Goal: Information Seeking & Learning: Check status

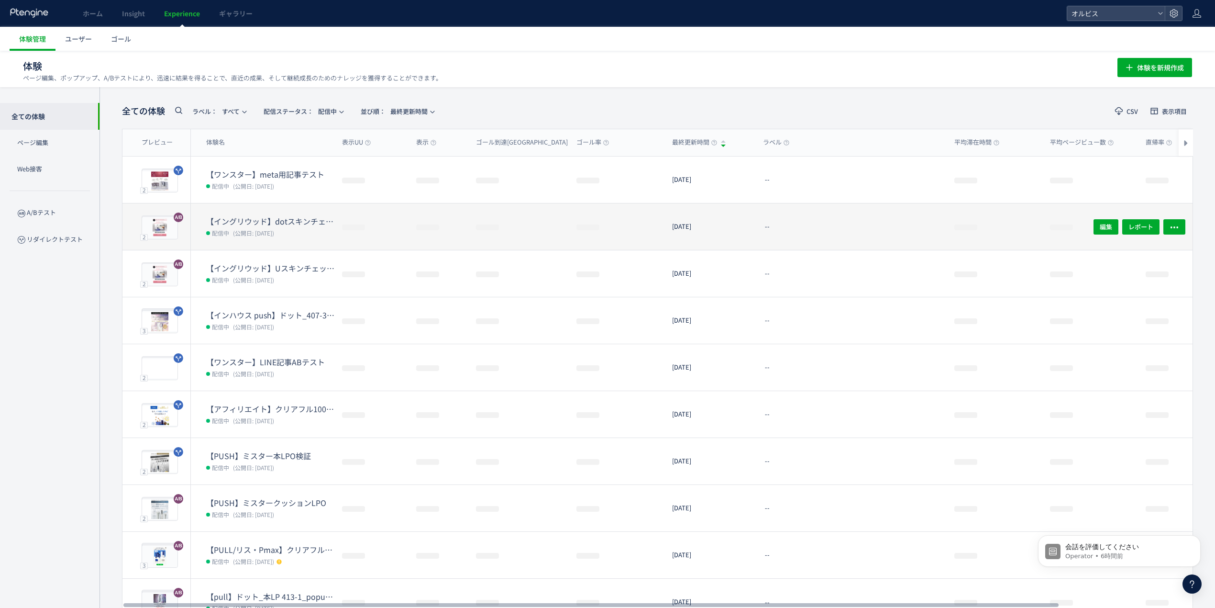
click at [318, 226] on dt "【イングリウッド】dotスキンチェック検証" at bounding box center [270, 221] width 128 height 11
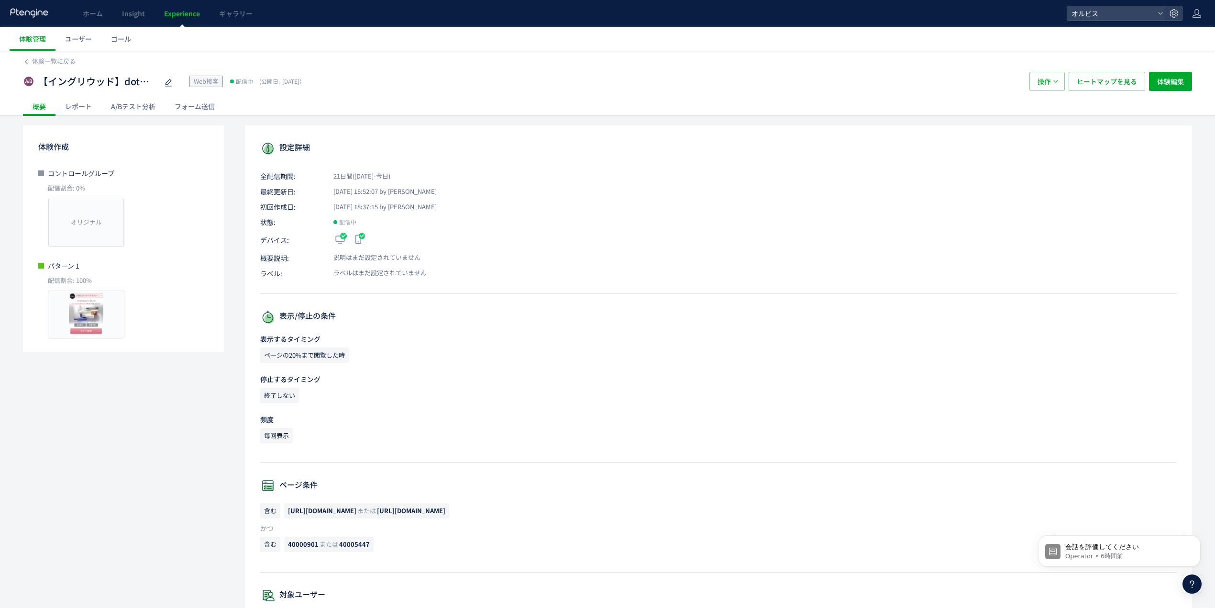
click at [142, 112] on div "A/Bテスト分析" at bounding box center [133, 106] width 64 height 19
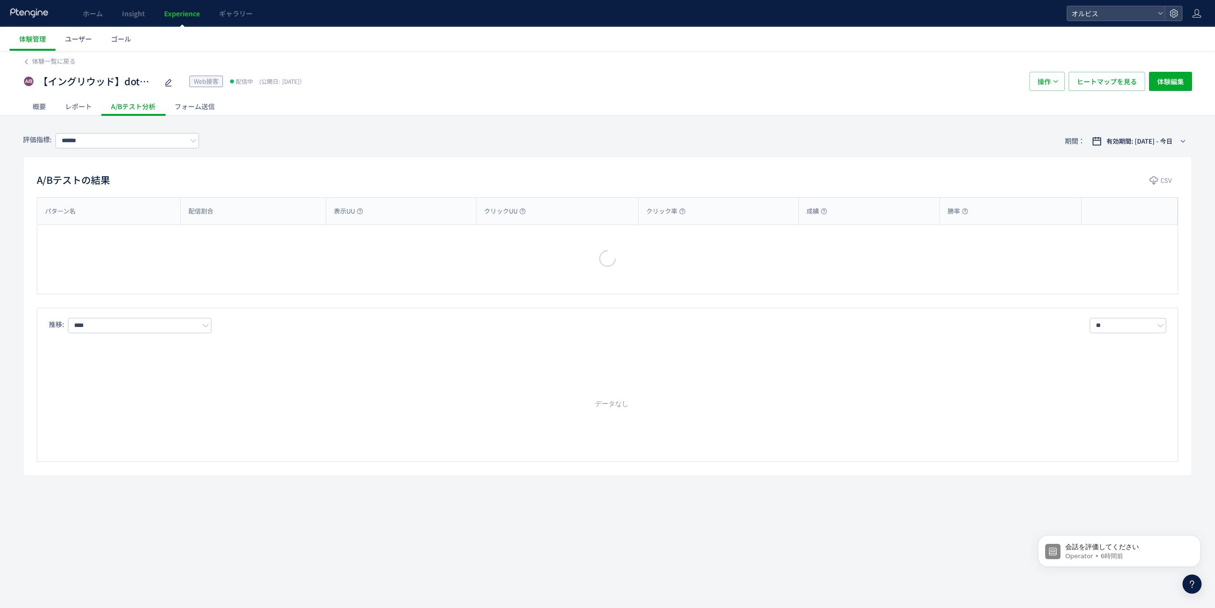
type input "**"
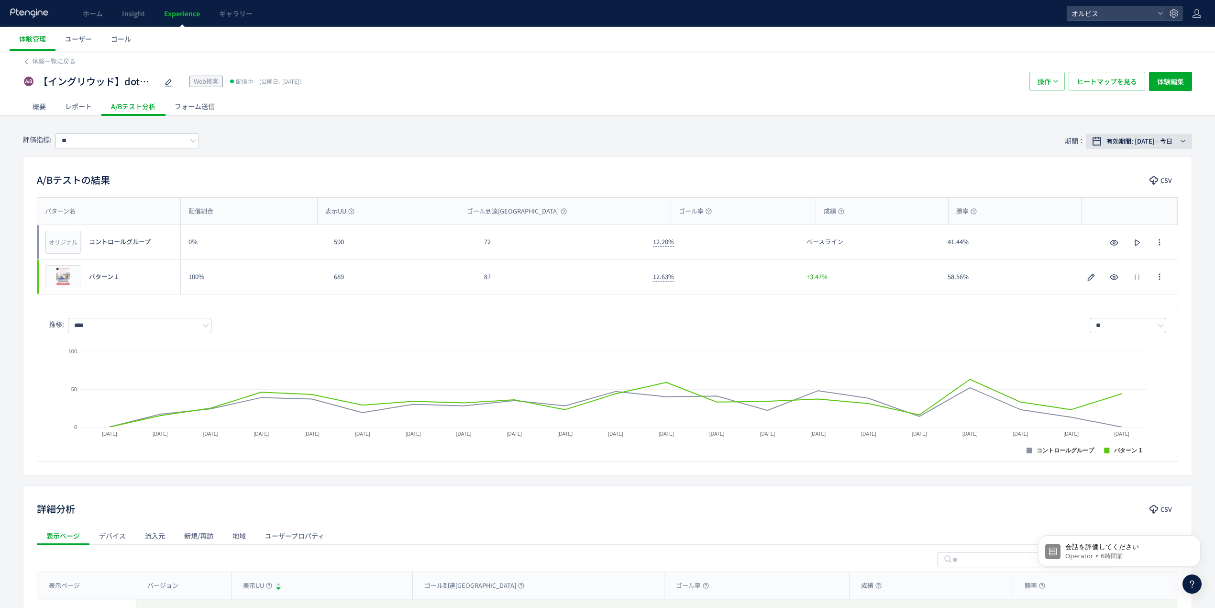
click at [1107, 142] on span "有効期間: [DATE] - 今日" at bounding box center [1140, 141] width 66 height 10
click at [1128, 300] on label "期間指定" at bounding box center [1134, 298] width 115 height 13
click at [1132, 293] on div "**********" at bounding box center [1138, 298] width 87 height 17
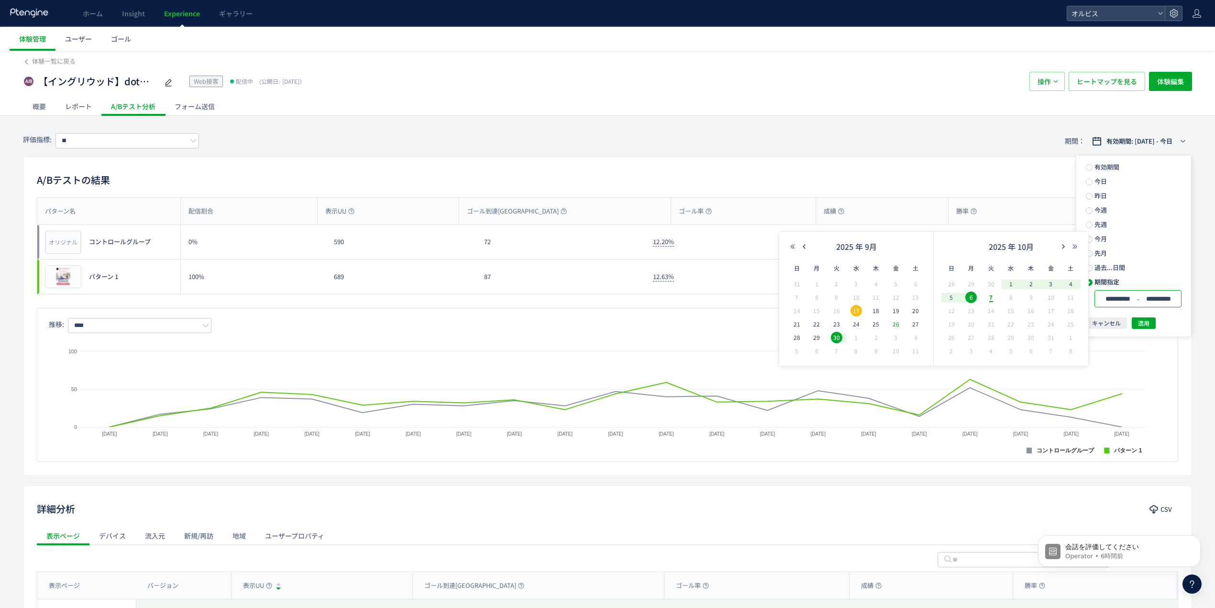
click at [900, 322] on span "26" at bounding box center [896, 323] width 11 height 11
click at [992, 297] on span "7" at bounding box center [991, 296] width 11 height 11
type input "**********"
click at [1146, 318] on span "適用" at bounding box center [1143, 322] width 11 height 11
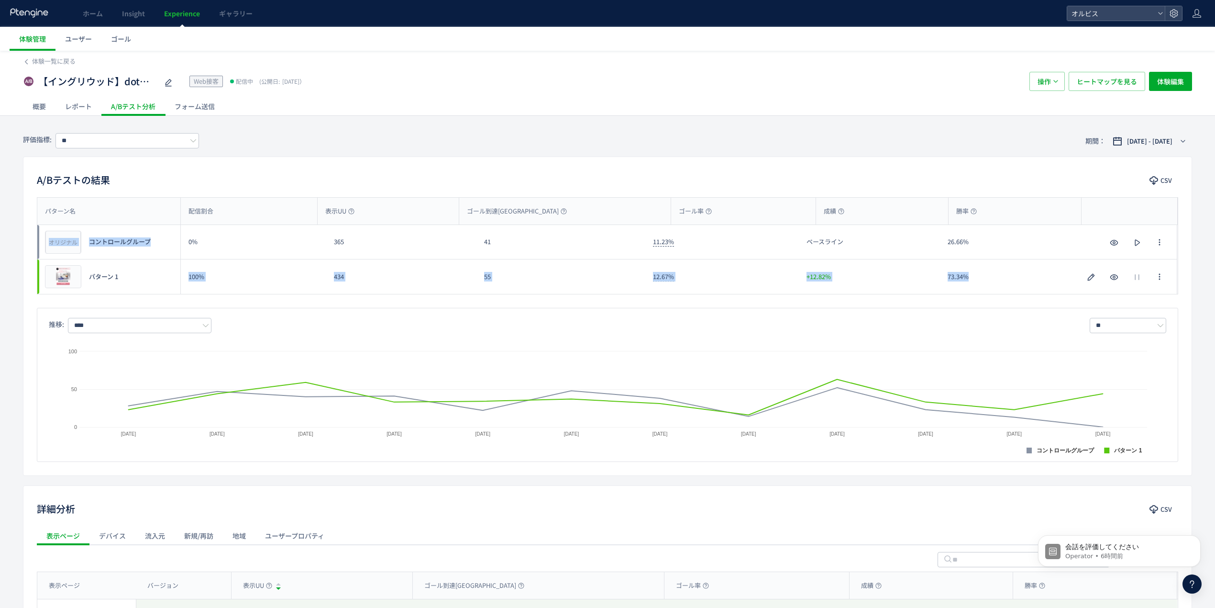
click at [986, 273] on div "オリジナル プレビュー コントロールグループ 0% 365 41 11.23% ベースライン 26.66% オリジナル プレビュー コントロールグループ プレ…" at bounding box center [607, 259] width 1141 height 69
click at [866, 276] on div "+12.82%" at bounding box center [869, 276] width 141 height 34
drag, startPoint x: 842, startPoint y: 279, endPoint x: 808, endPoint y: 279, distance: 34.5
click at [808, 279] on div "+12.82%" at bounding box center [869, 276] width 141 height 34
copy span "+12.82%"
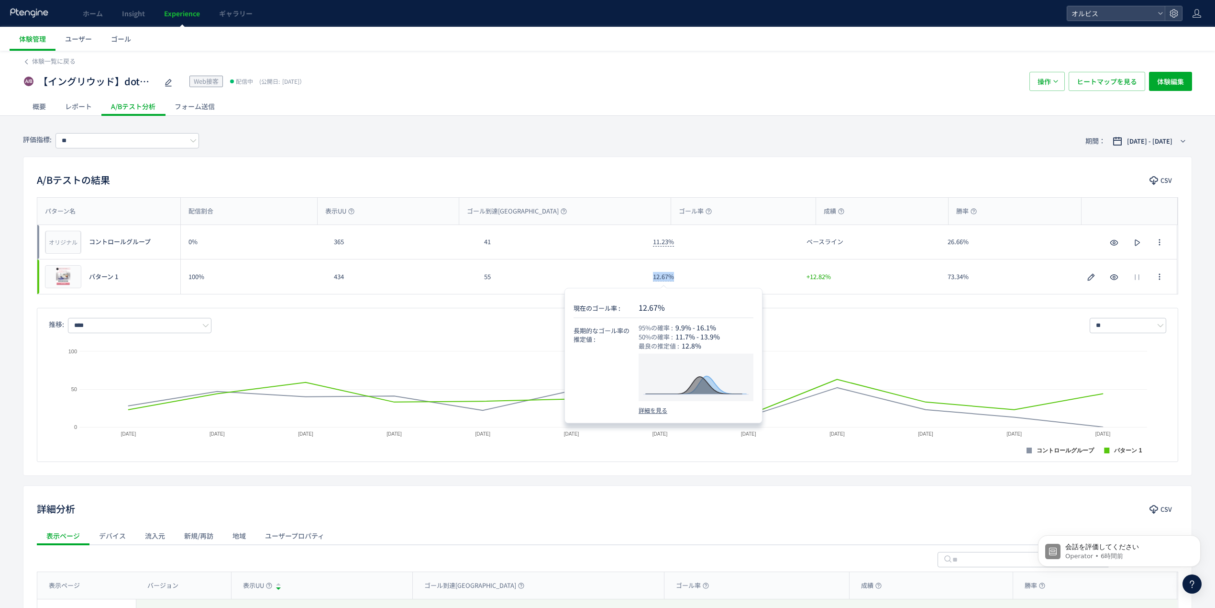
drag, startPoint x: 682, startPoint y: 278, endPoint x: 655, endPoint y: 276, distance: 26.9
click at [655, 276] on div "12.67%" at bounding box center [723, 276] width 154 height 34
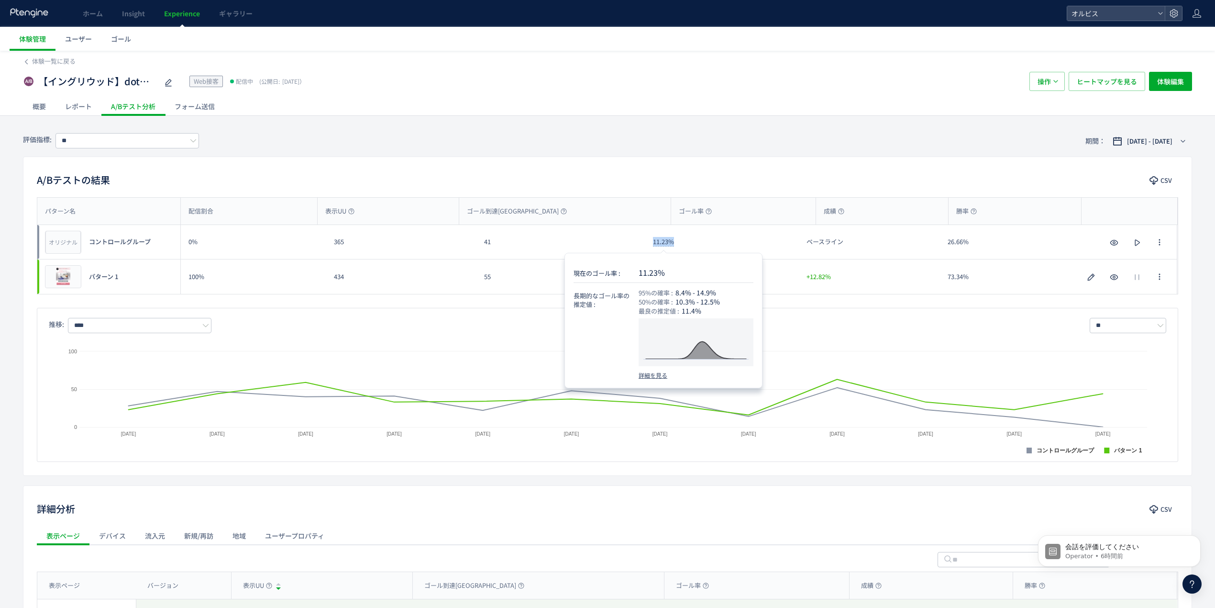
drag, startPoint x: 685, startPoint y: 245, endPoint x: 655, endPoint y: 244, distance: 30.7
click at [655, 244] on div "11.23%" at bounding box center [723, 242] width 154 height 34
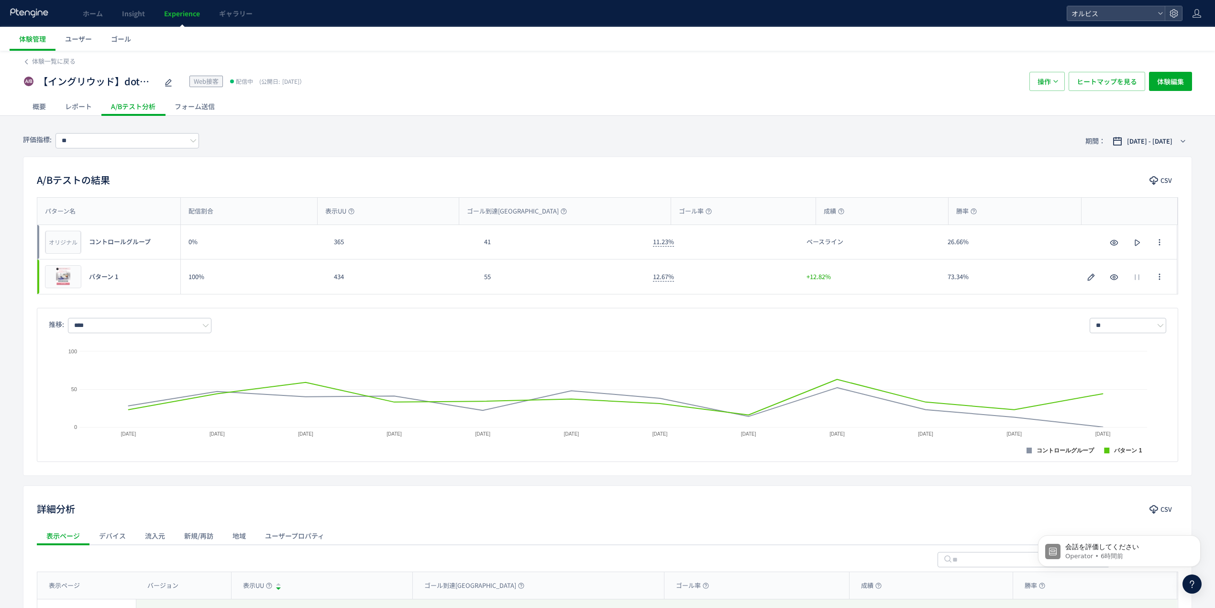
click at [494, 157] on div "A/Bテストの結果 CSV パターン名 配信割合 表示UU ゴール到達UU ゴール率 成績 勝率 パターン名 オリジナル プレビュー コントロールグループ 0…" at bounding box center [608, 315] width 1170 height 319
click at [61, 56] on span "体験一覧に戻る" at bounding box center [54, 60] width 44 height 9
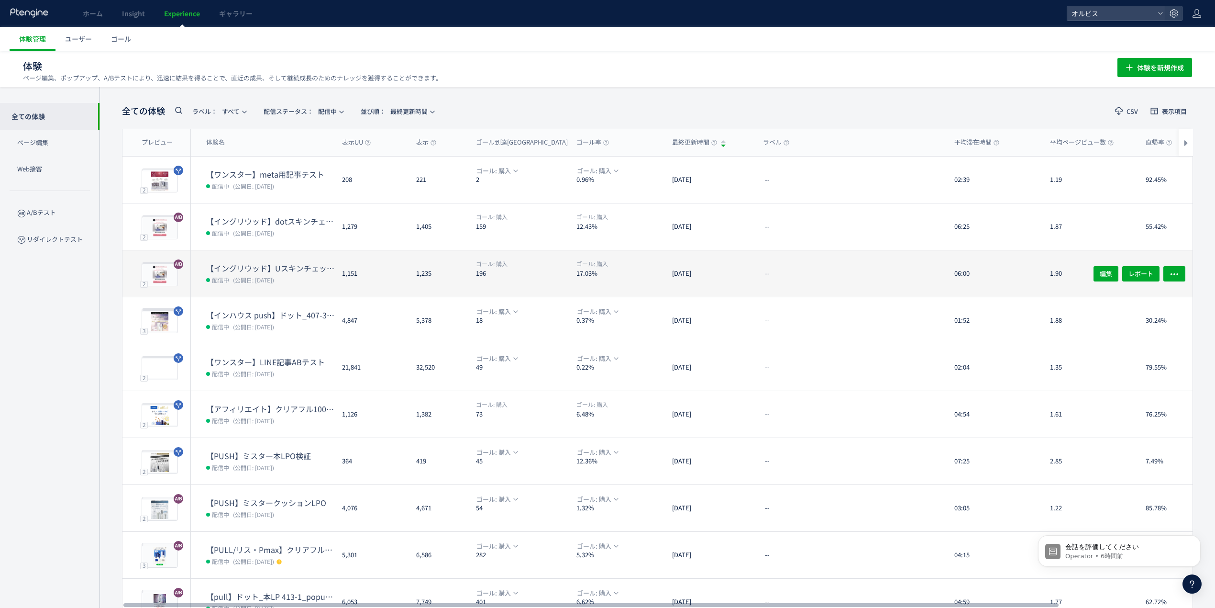
click at [307, 265] on dt "【イングリウッド】Uスキンチェック検証" at bounding box center [270, 268] width 128 height 11
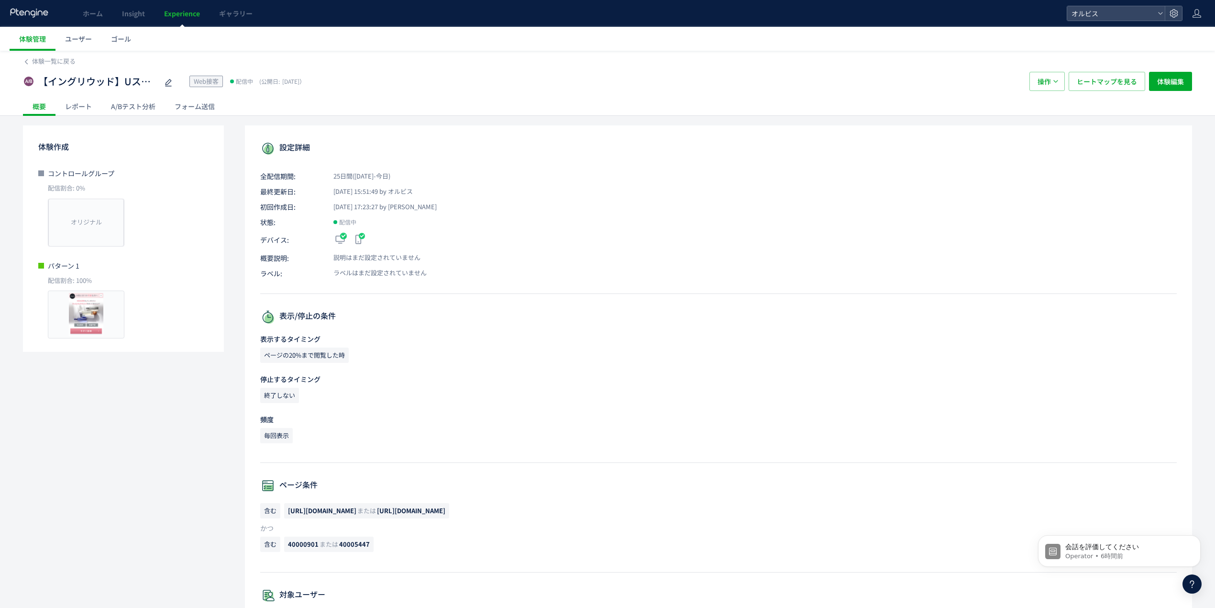
click at [118, 103] on div "A/Bテスト分析" at bounding box center [133, 106] width 64 height 19
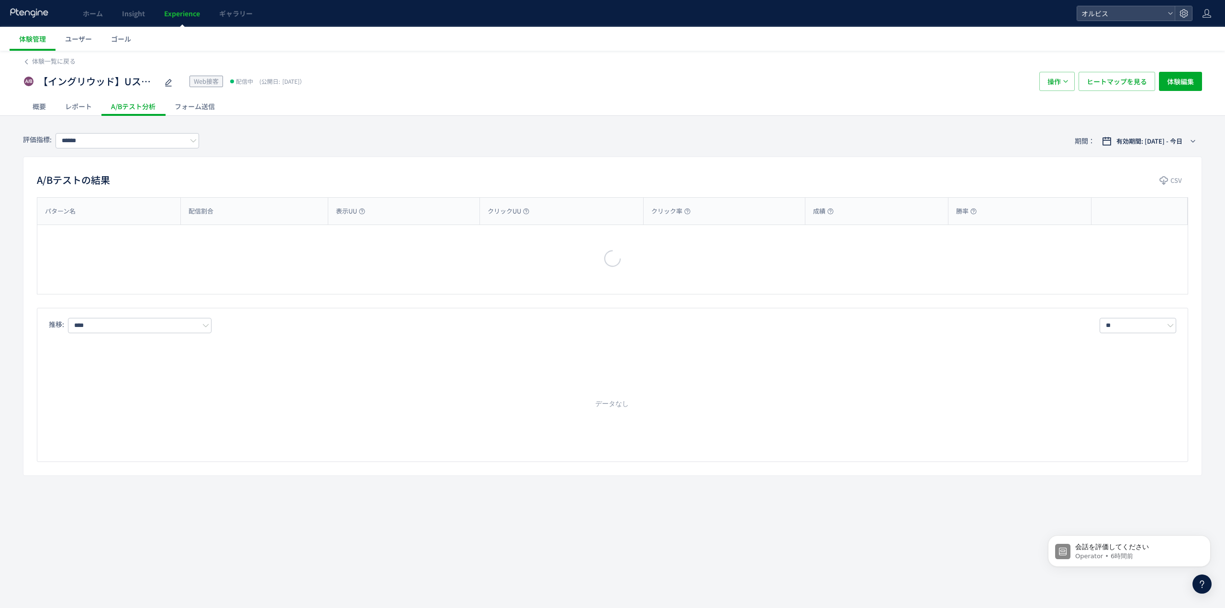
type input "**"
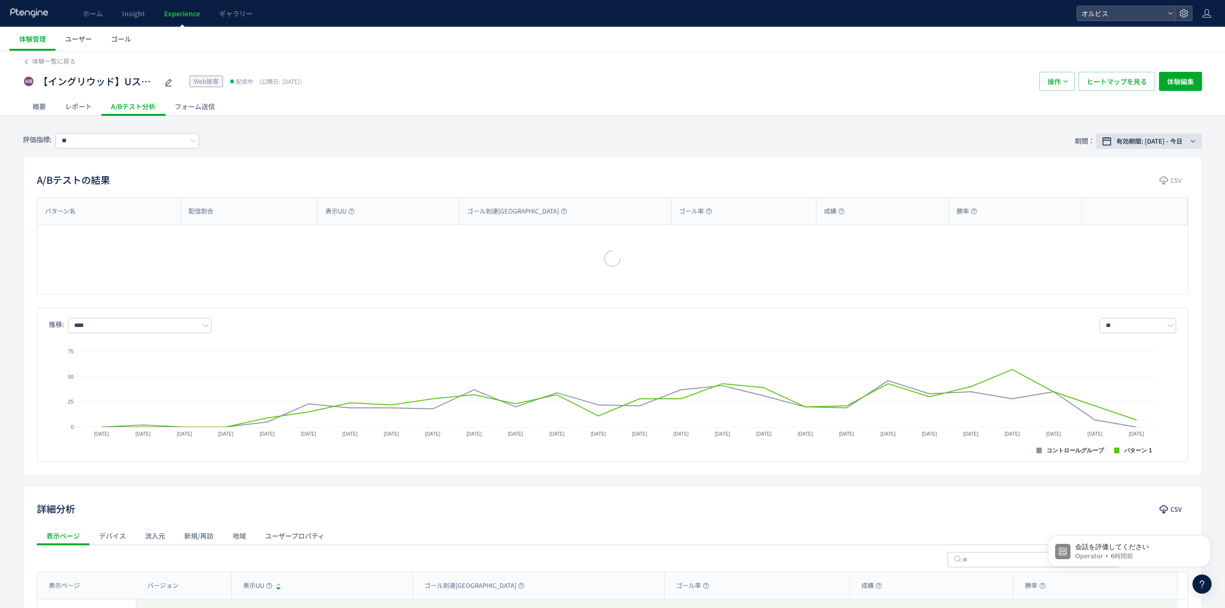
click at [1134, 134] on button "有効期間: 2025/09/12 - 今日" at bounding box center [1149, 141] width 106 height 15
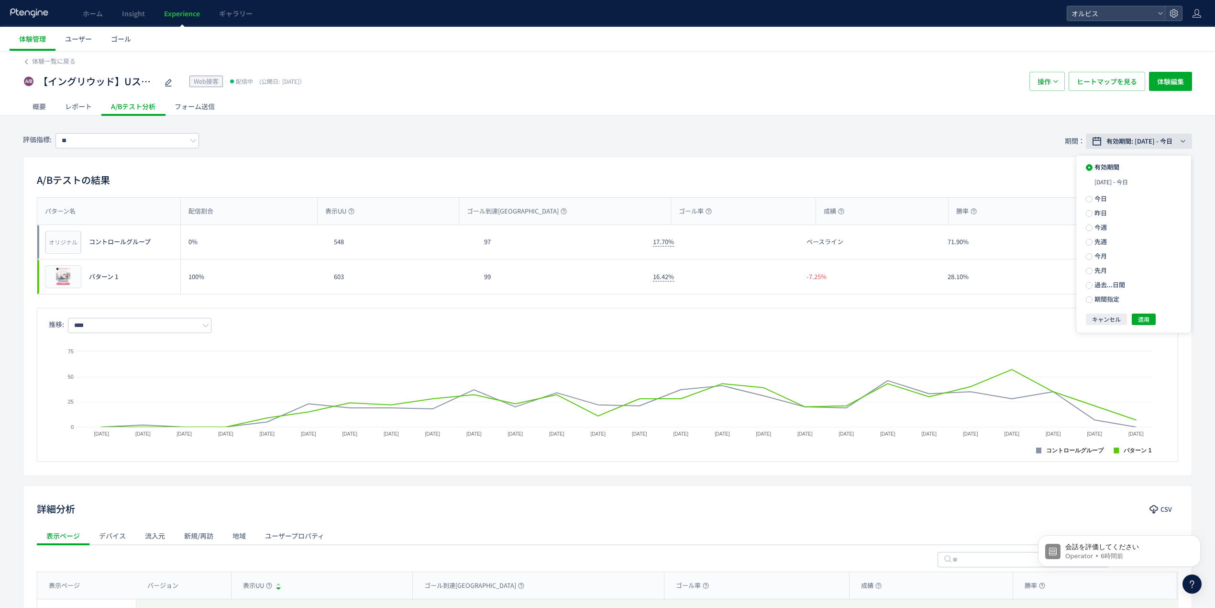
click at [1134, 139] on span "有効期間: 2025/09/12 - 今日" at bounding box center [1140, 141] width 66 height 10
click at [1112, 137] on span "有効期間: 2025/09/12 - 今日" at bounding box center [1140, 141] width 66 height 10
click at [1088, 299] on span at bounding box center [1089, 299] width 7 height 7
click at [1120, 295] on input "**********" at bounding box center [1118, 298] width 36 height 7
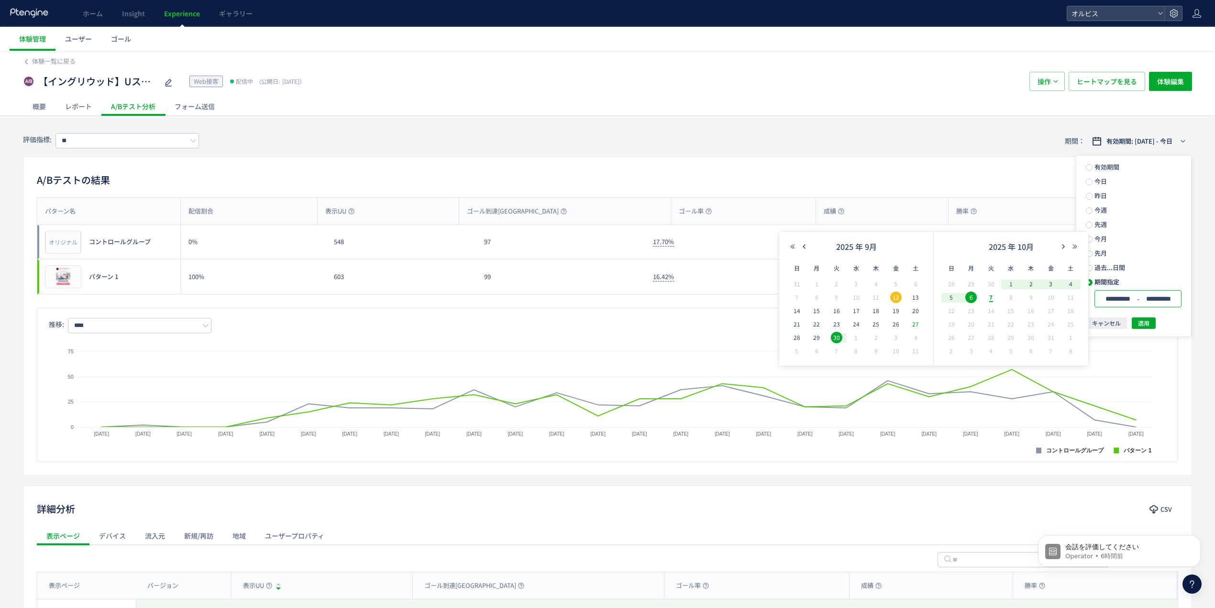
click at [897, 322] on span "26" at bounding box center [896, 323] width 11 height 11
click at [975, 299] on span "6" at bounding box center [971, 296] width 11 height 11
type input "**********"
click at [1137, 322] on button "適用" at bounding box center [1144, 322] width 24 height 11
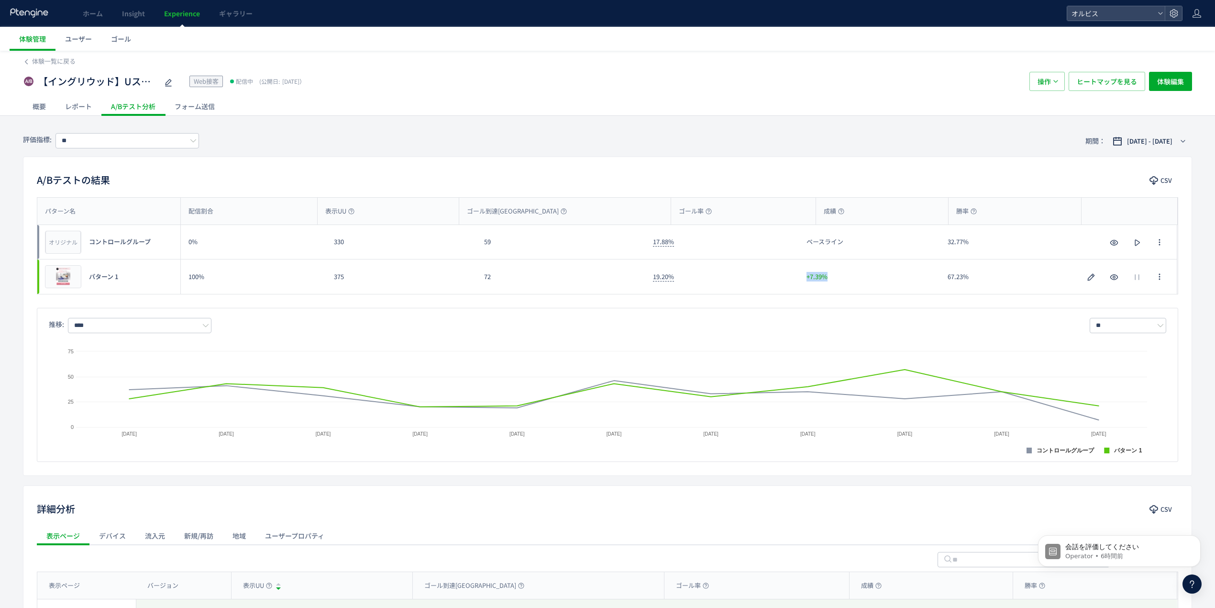
drag, startPoint x: 839, startPoint y: 277, endPoint x: 807, endPoint y: 275, distance: 32.1
click at [807, 275] on div "+7.39%" at bounding box center [869, 276] width 141 height 34
copy span "+7.39%"
click at [62, 281] on span "プレビュー" at bounding box center [63, 276] width 31 height 9
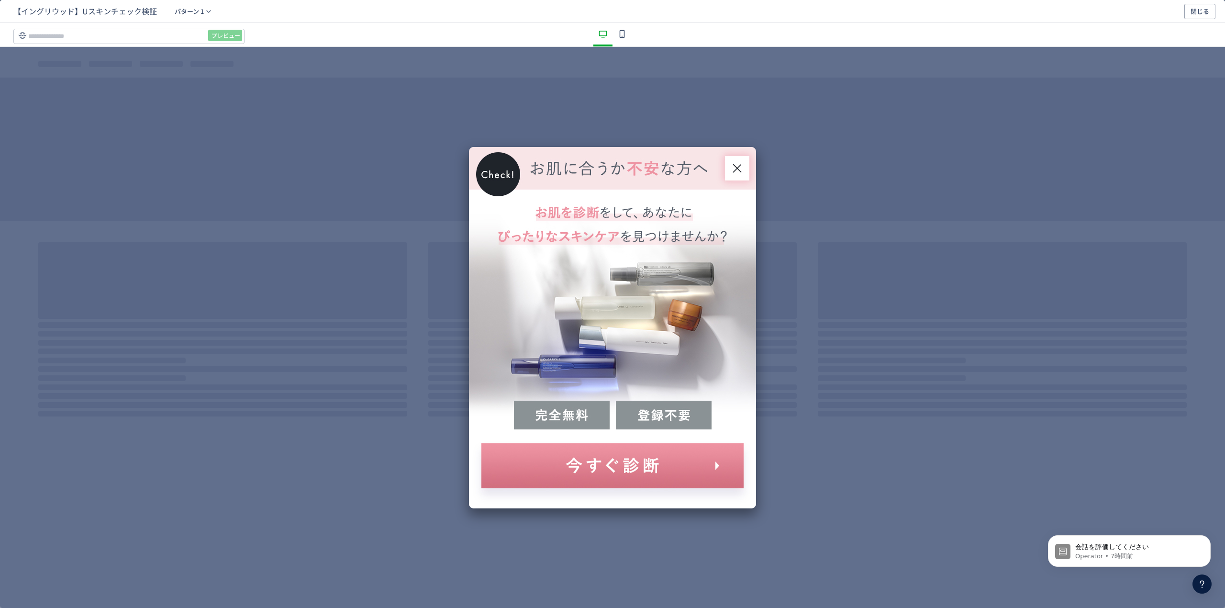
click at [546, 411] on div "dialog" at bounding box center [612, 327] width 287 height 361
click at [591, 472] on div "dialog" at bounding box center [612, 327] width 287 height 361
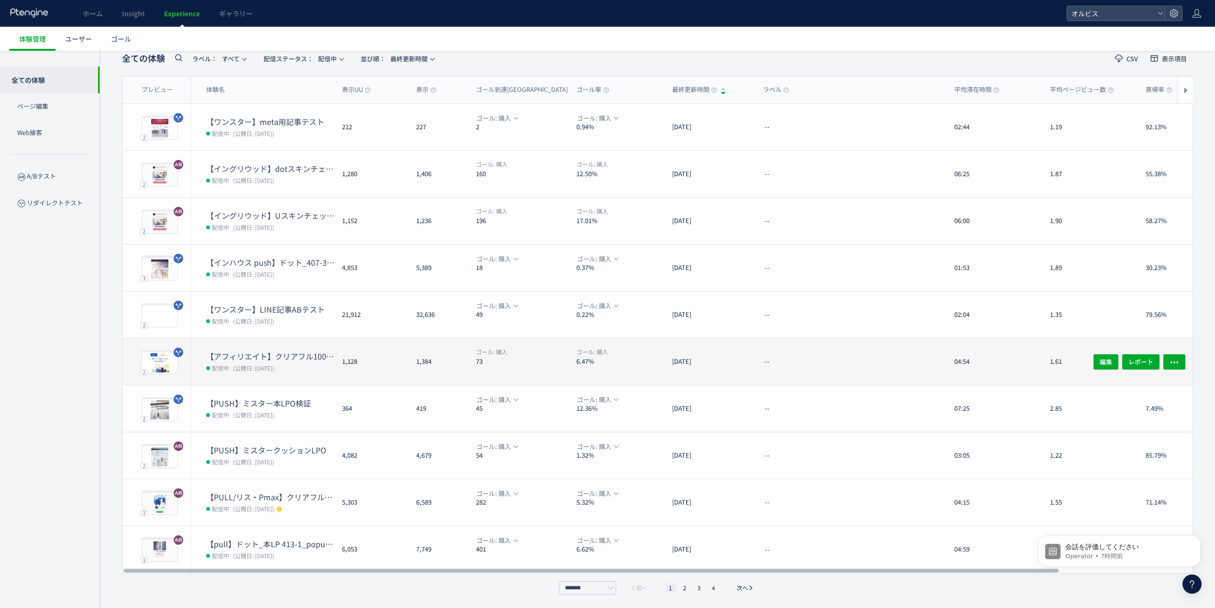
click at [312, 363] on dd "配信中 (公開日: [DATE])" at bounding box center [270, 367] width 128 height 12
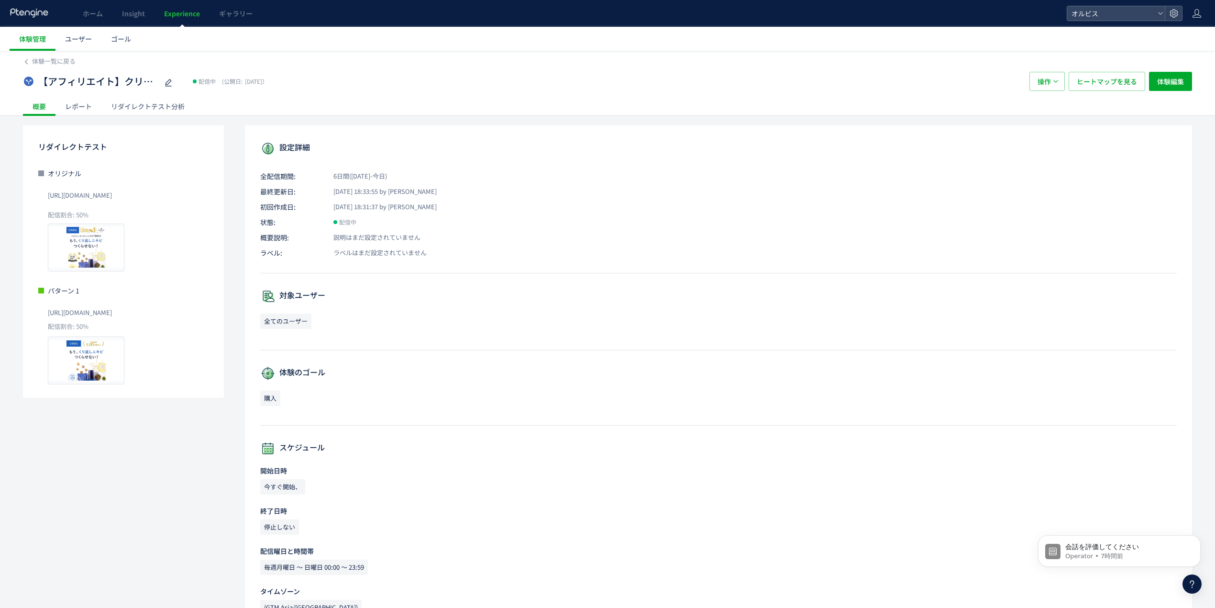
click at [144, 104] on div "リダイレクトテスト分析" at bounding box center [147, 106] width 93 height 19
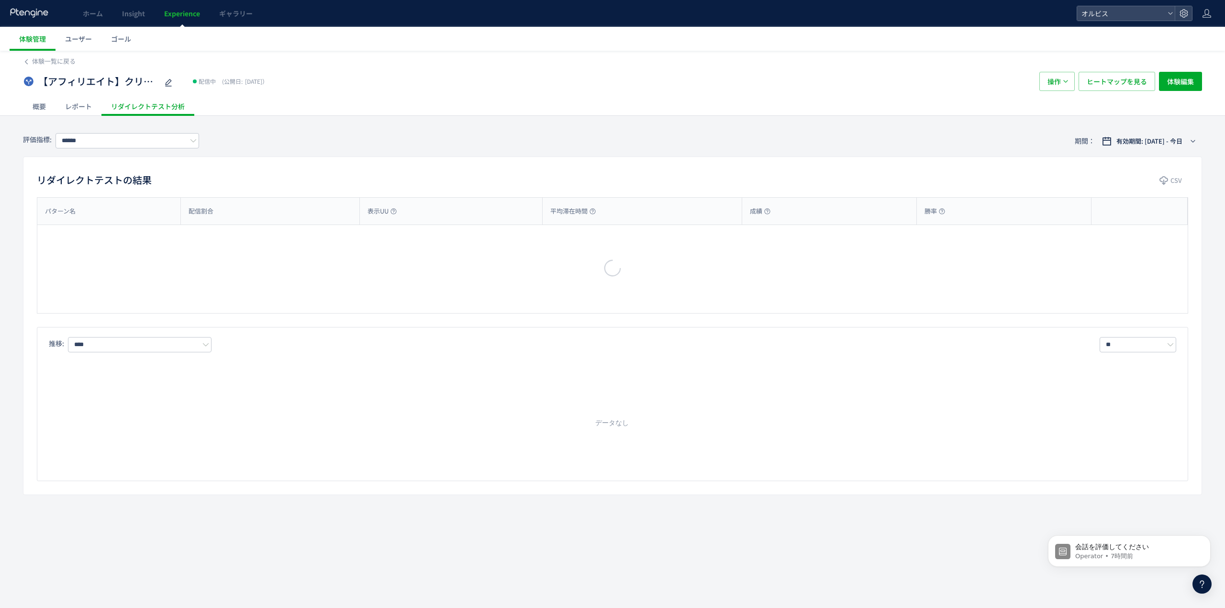
type input "**"
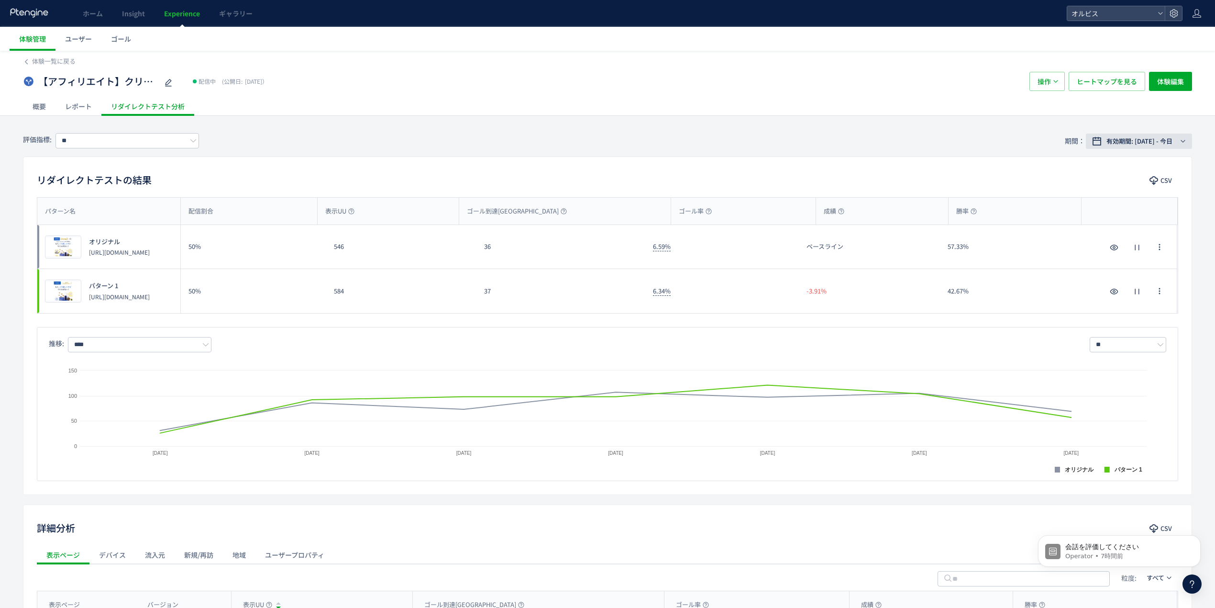
click at [1126, 134] on button "有効期間: [DATE] - 今日" at bounding box center [1139, 141] width 106 height 15
click at [669, 166] on div "リダイレクトテストの結果 CSV パターン名 配信割合 表示UU ゴール到達UU ゴール率 成績 勝率 パターン名 プレビュー オリジナル [URL][DOM…" at bounding box center [608, 325] width 1170 height 338
click at [71, 60] on span "体験一覧に戻る" at bounding box center [54, 60] width 44 height 9
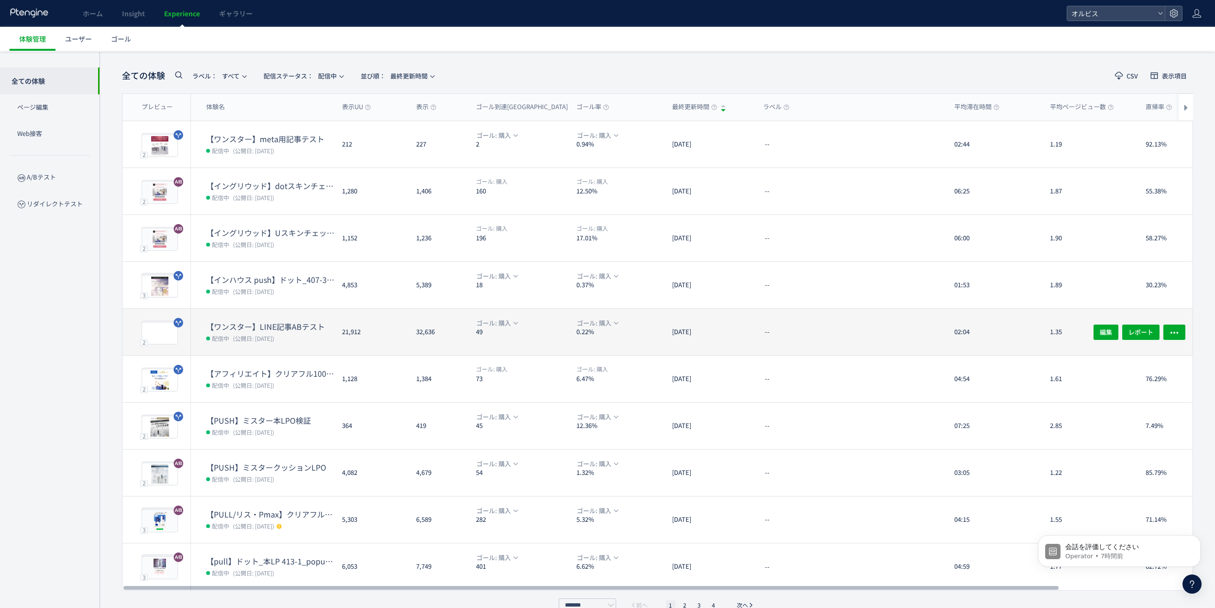
scroll to position [53, 0]
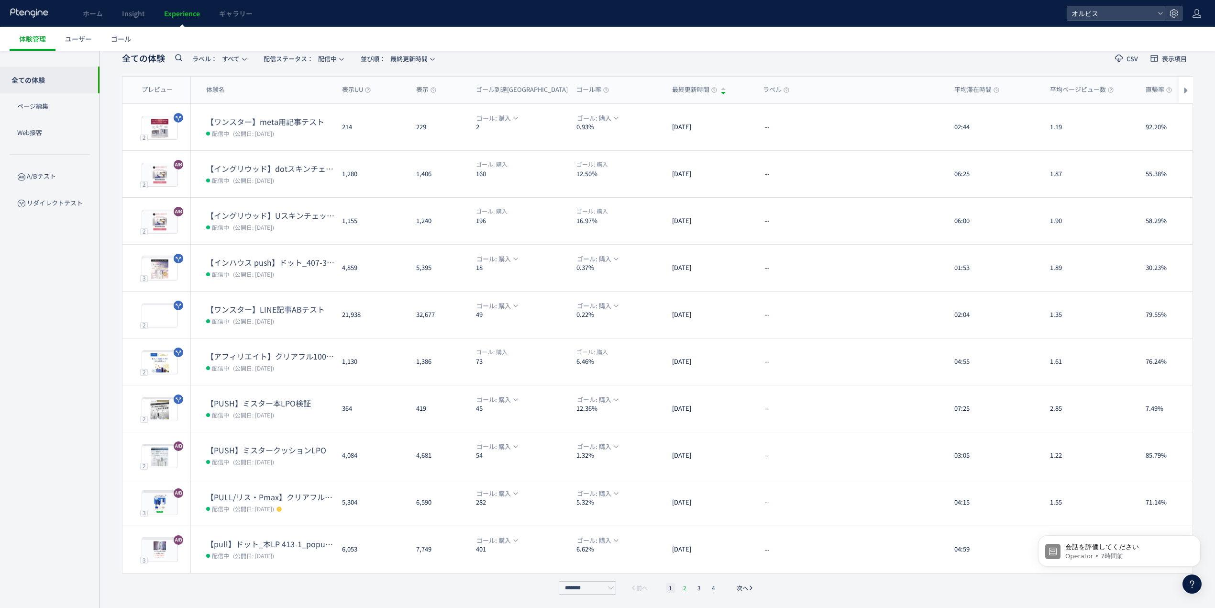
click at [687, 584] on li "2" at bounding box center [685, 588] width 10 height 10
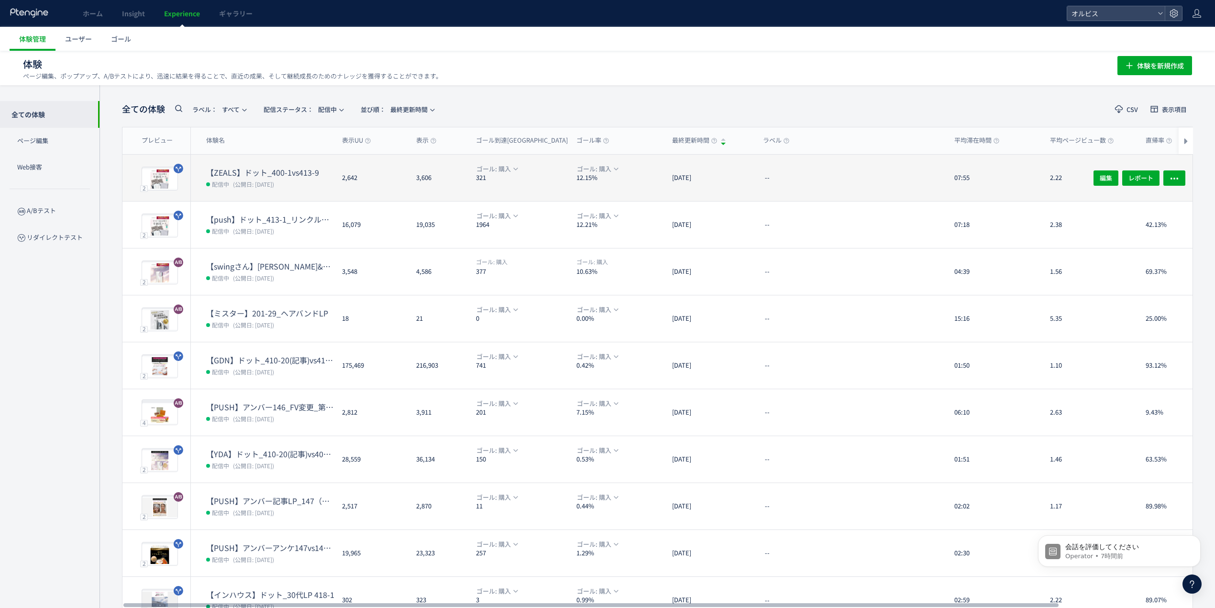
scroll to position [0, 0]
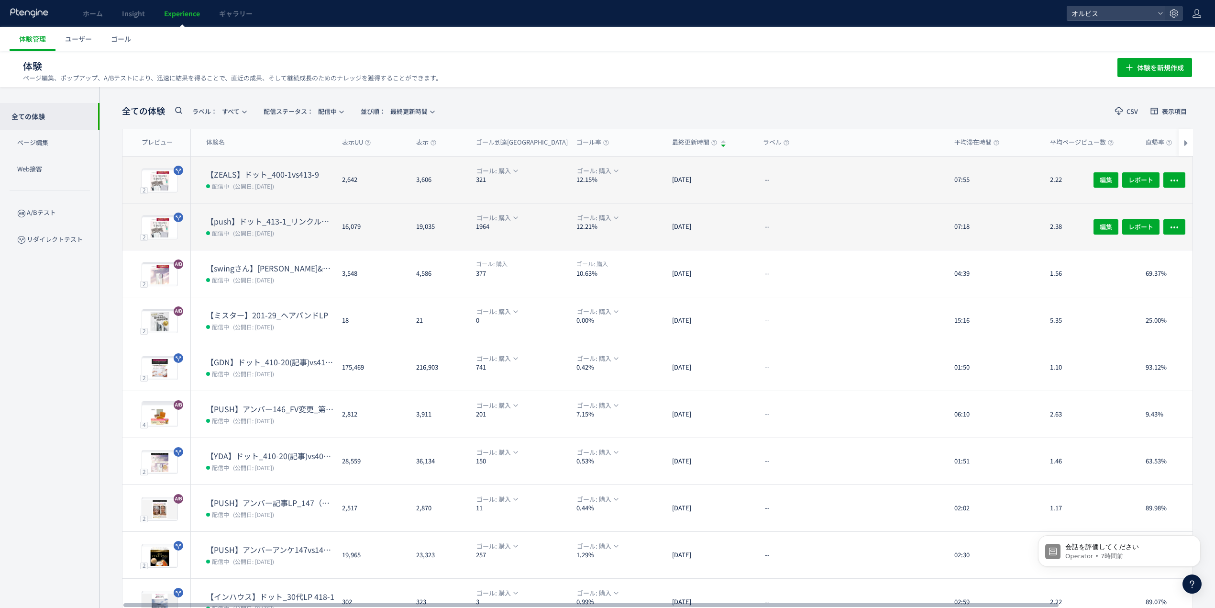
click at [238, 218] on dt "【push】ドット_413-1_リンクル口コミ追加" at bounding box center [270, 221] width 128 height 11
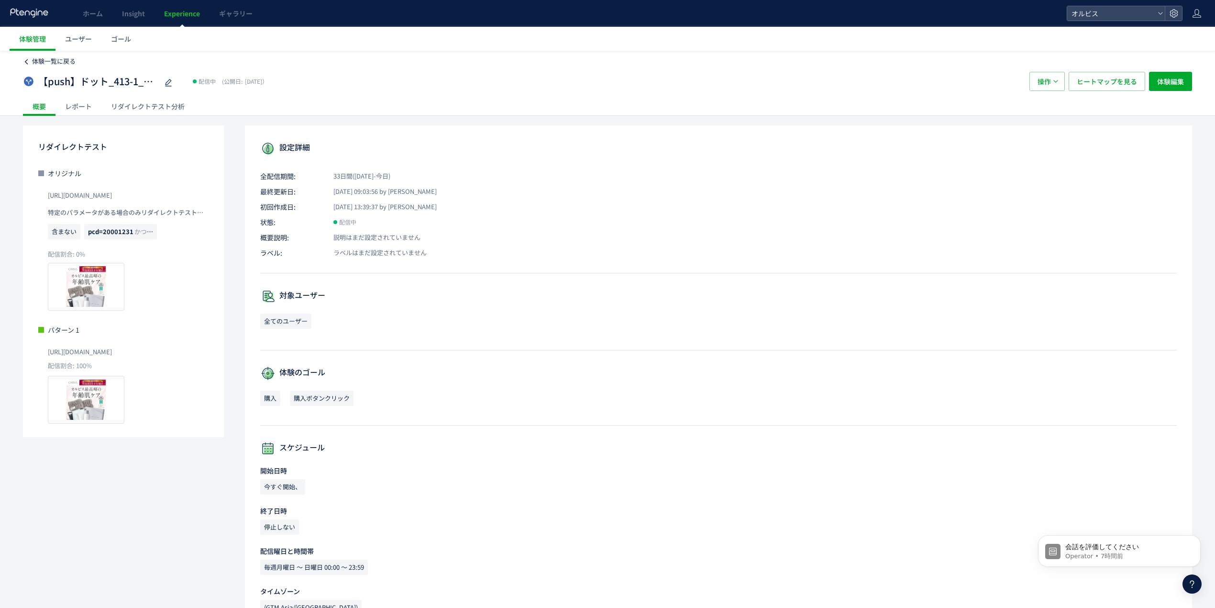
click at [48, 60] on span "体験一覧に戻る" at bounding box center [54, 60] width 44 height 9
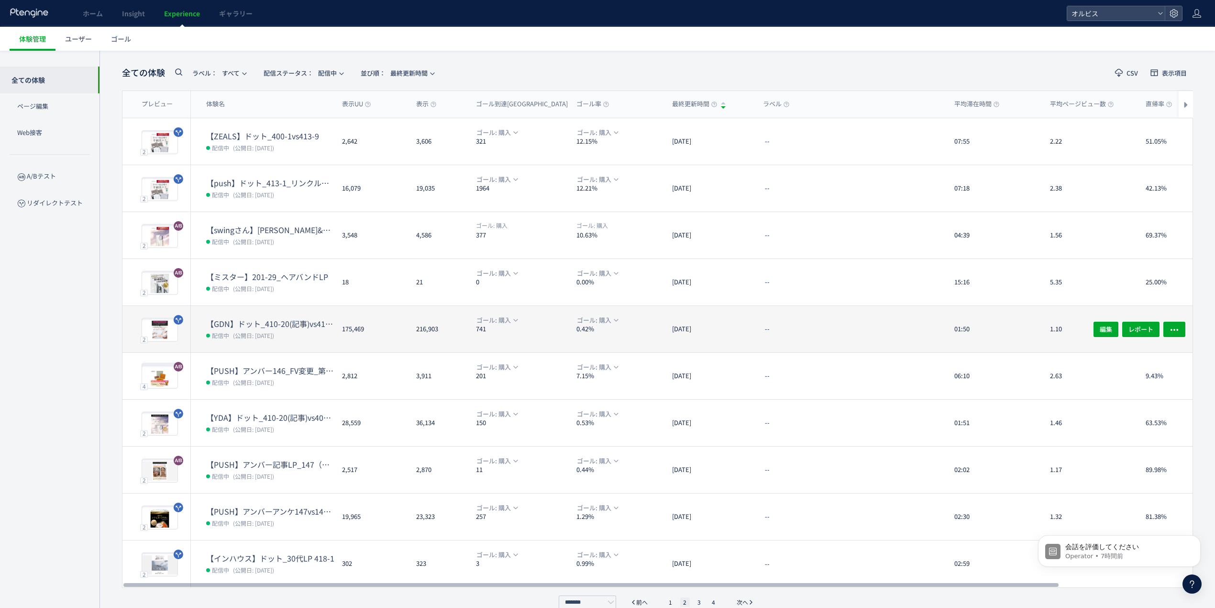
scroll to position [53, 0]
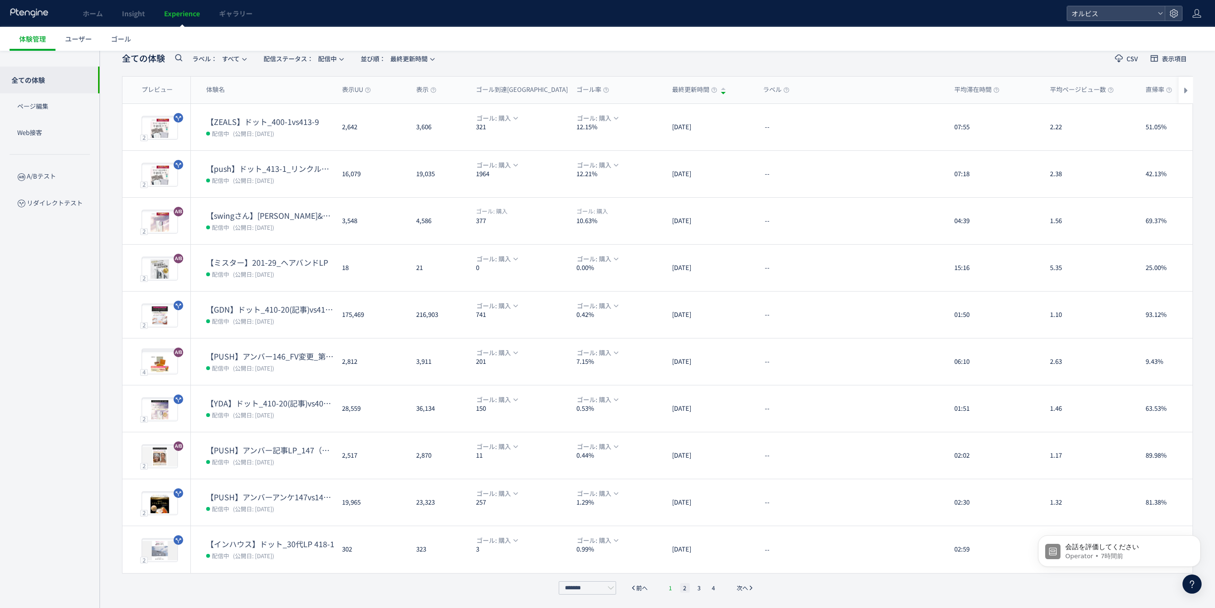
click at [667, 585] on div "******* 前へ 1 2 3 4 次へ" at bounding box center [658, 587] width 203 height 13
drag, startPoint x: 668, startPoint y: 585, endPoint x: 669, endPoint y: 580, distance: 4.9
click at [669, 585] on li "1" at bounding box center [671, 588] width 10 height 10
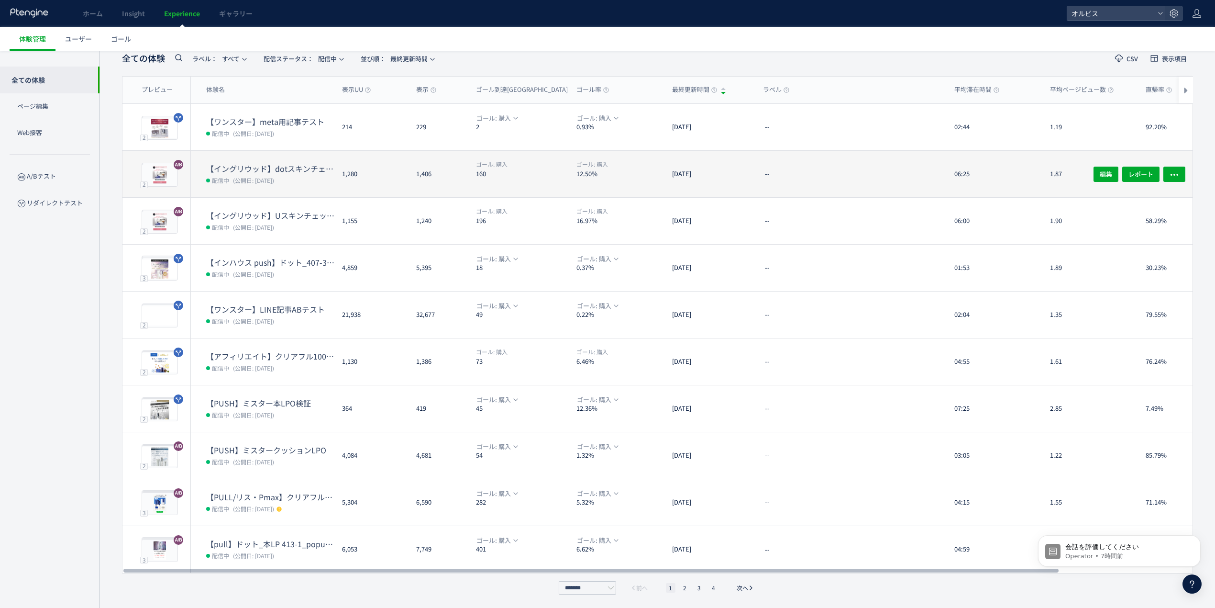
click at [245, 173] on dt "【イングリウッド】dotスキンチェック検証" at bounding box center [270, 168] width 128 height 11
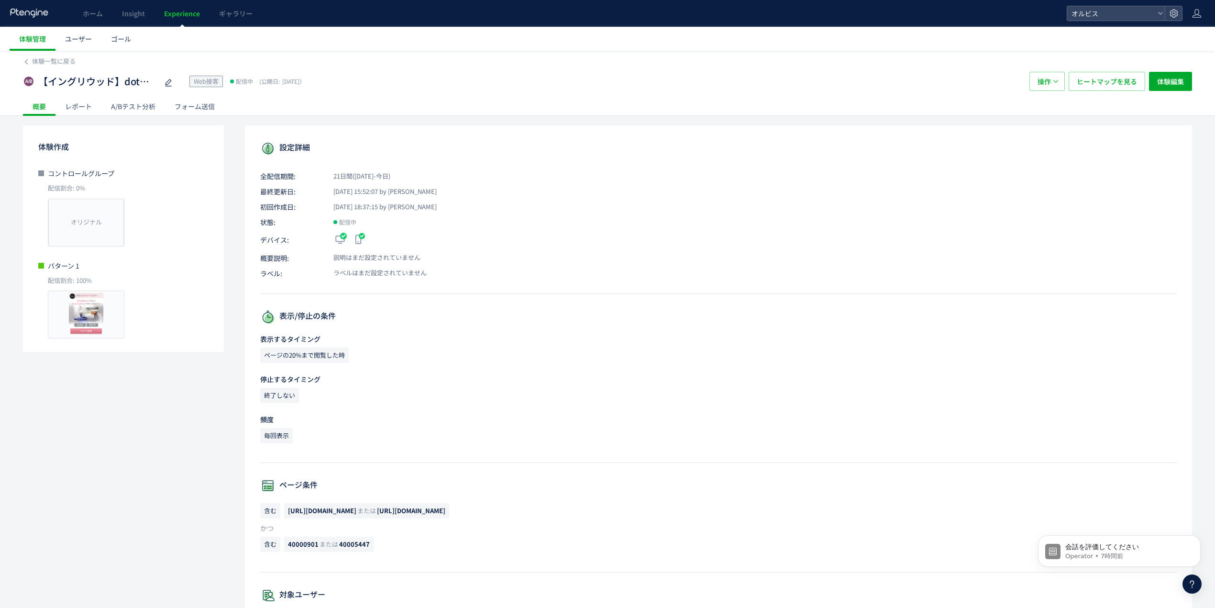
click at [194, 108] on div "フォーム送信" at bounding box center [194, 106] width 59 height 19
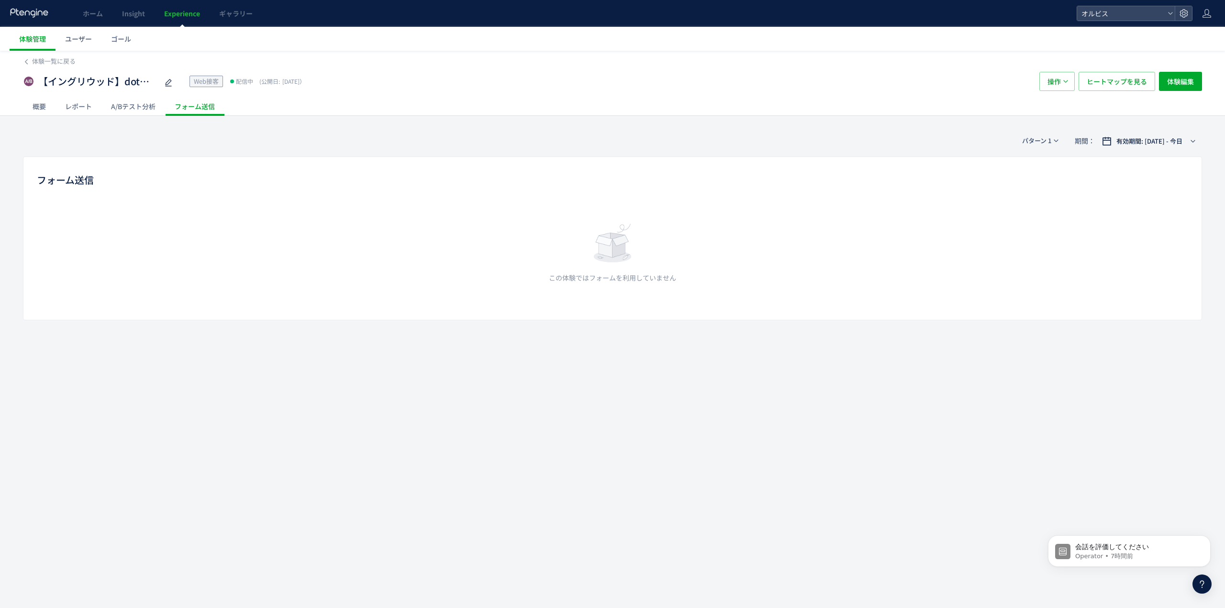
click at [143, 107] on div at bounding box center [612, 304] width 1225 height 608
click at [143, 107] on div "A/Bテスト分析" at bounding box center [133, 106] width 64 height 19
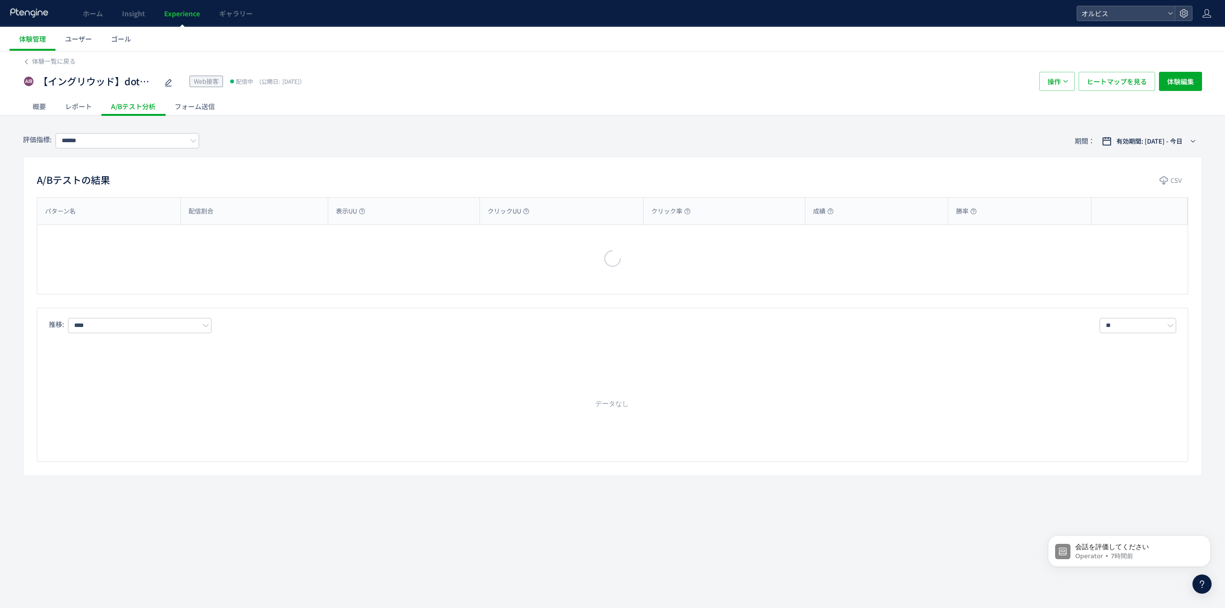
type input "**"
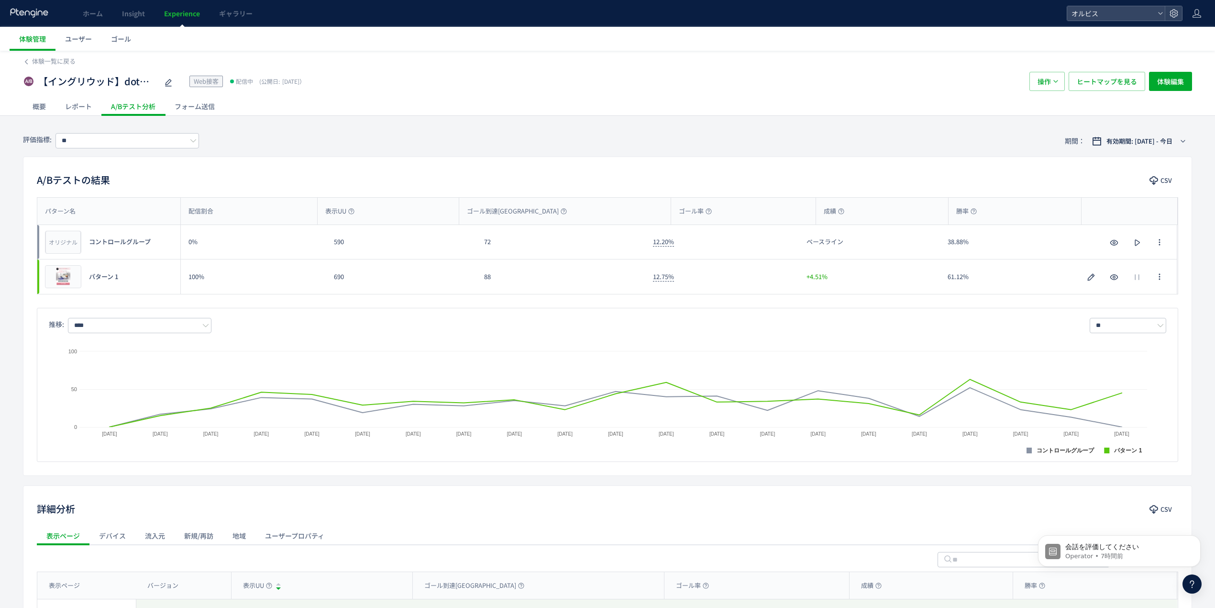
click at [73, 102] on div "レポート" at bounding box center [79, 106] width 46 height 19
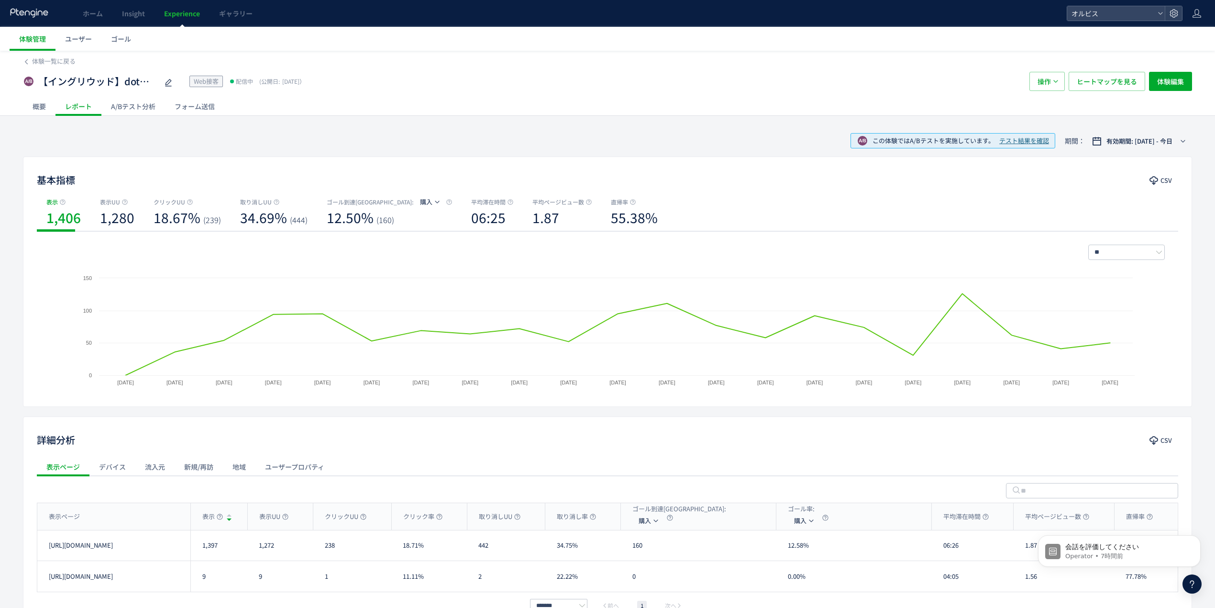
click at [1026, 142] on span "テスト結果を確認" at bounding box center [1025, 140] width 50 height 9
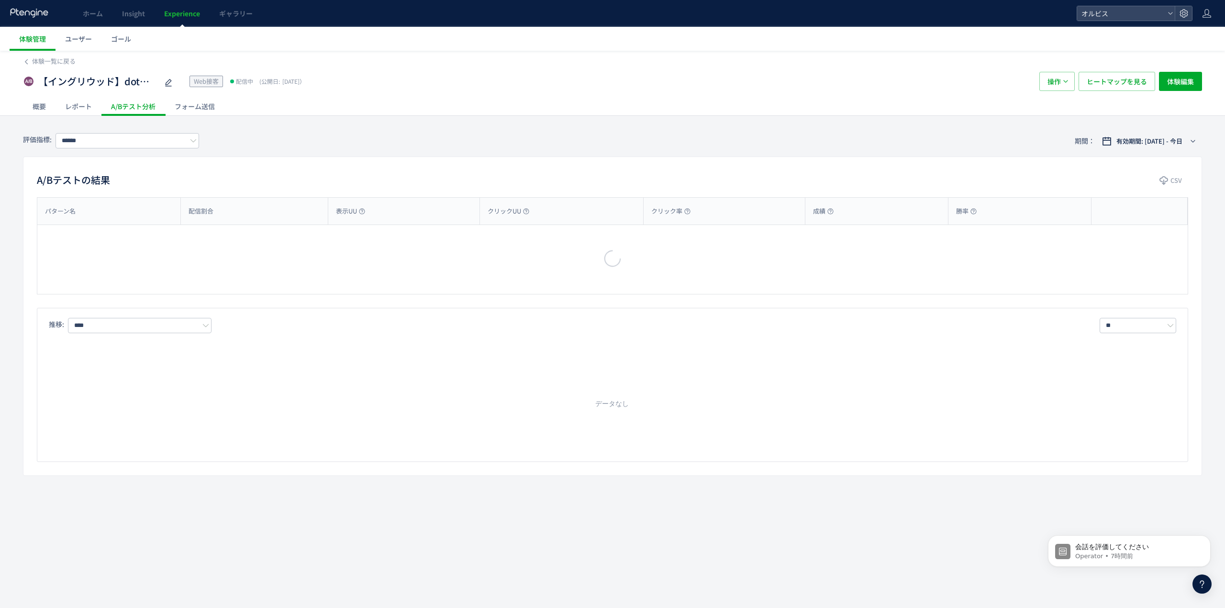
type input "**"
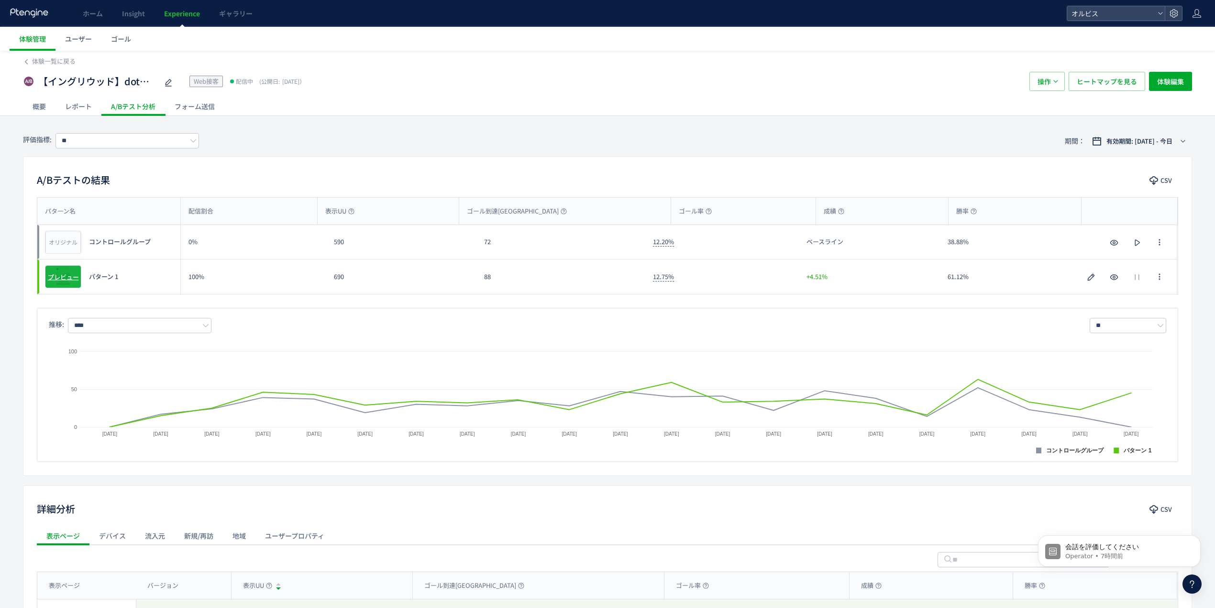
click at [70, 280] on span "プレビュー" at bounding box center [63, 276] width 31 height 9
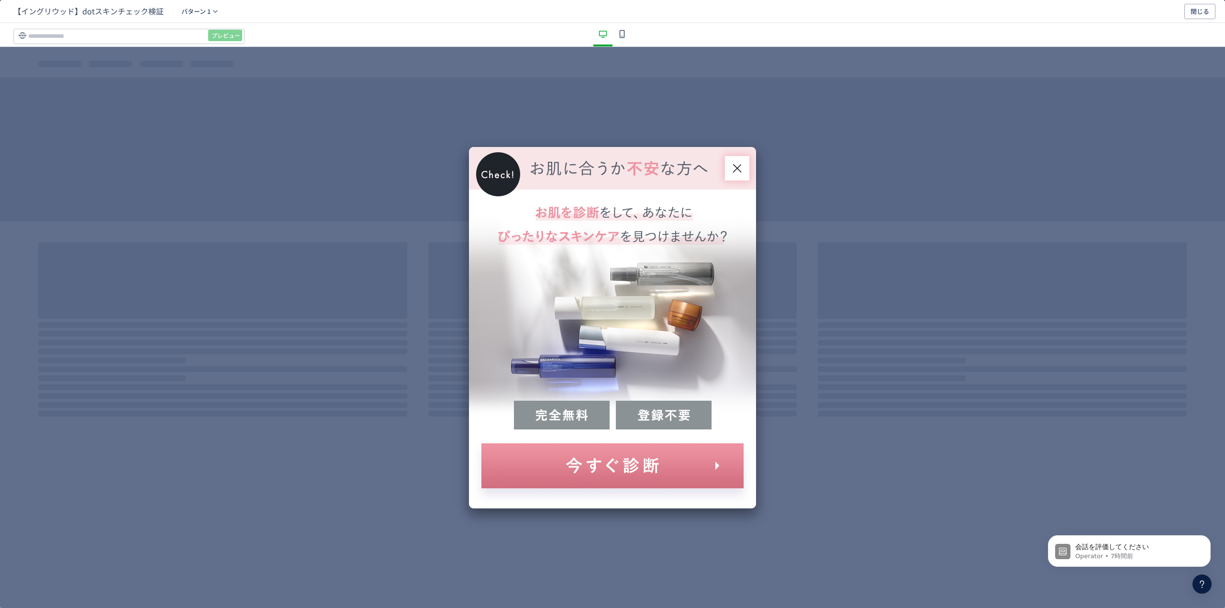
click at [717, 484] on div "dialog" at bounding box center [612, 327] width 287 height 361
click at [688, 469] on div "dialog" at bounding box center [612, 327] width 287 height 361
click at [138, 29] on input "dialog" at bounding box center [128, 36] width 231 height 15
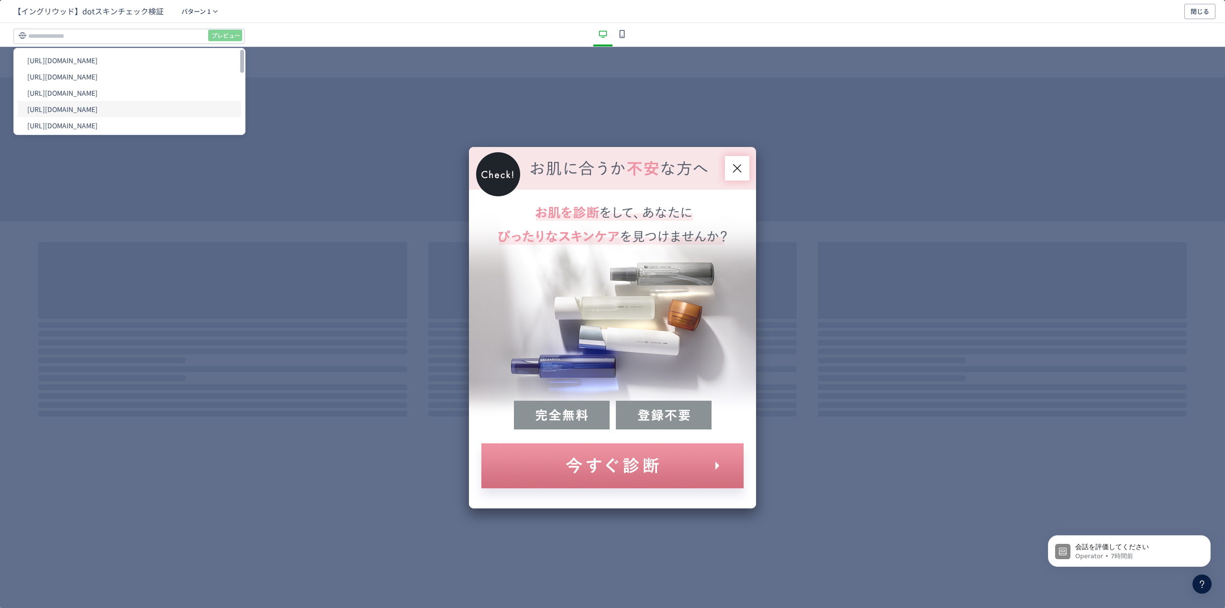
click at [146, 110] on li "[URL][DOMAIN_NAME]" at bounding box center [129, 109] width 223 height 16
type input "**********"
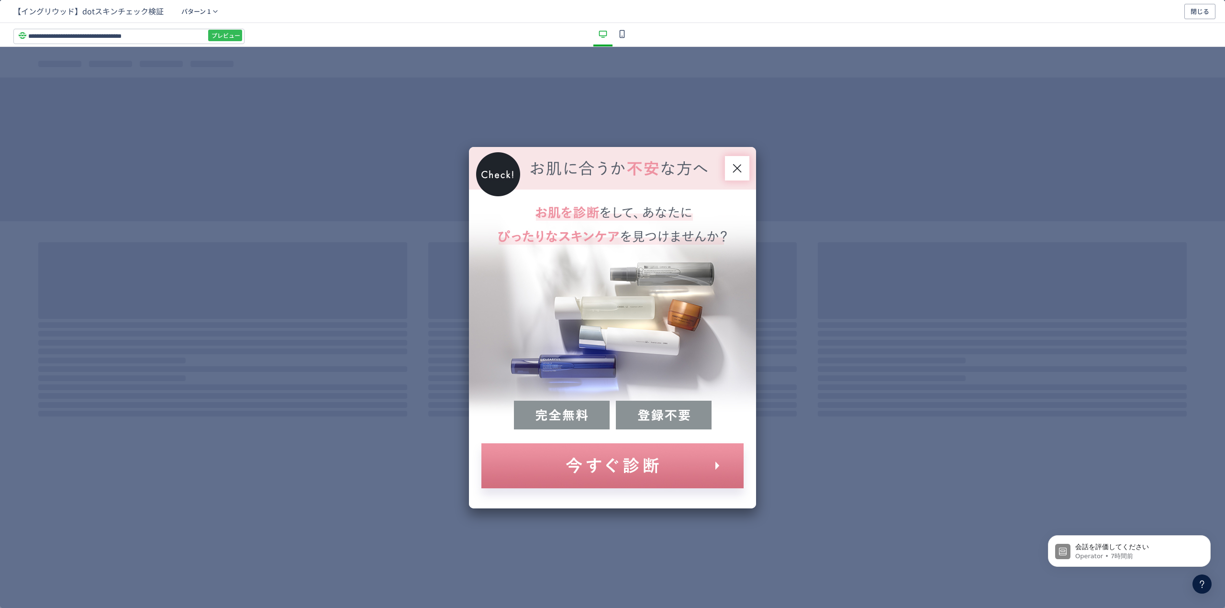
click at [228, 33] on span "プレビュー" at bounding box center [226, 35] width 29 height 15
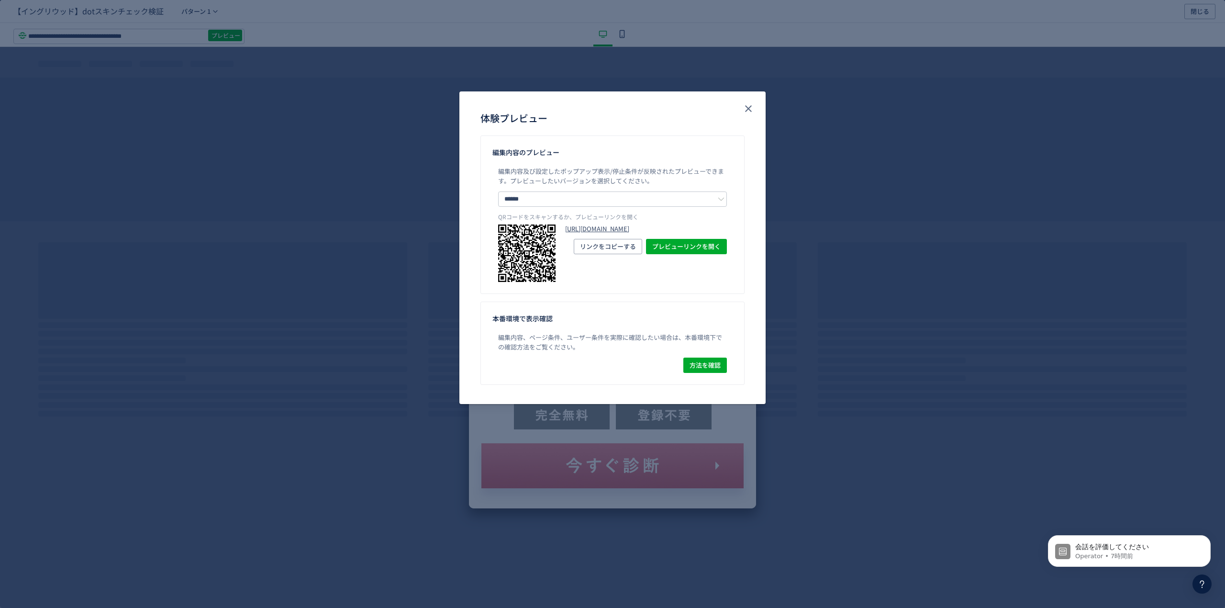
click at [675, 226] on link "[URL][DOMAIN_NAME]" at bounding box center [646, 228] width 162 height 9
